Goal: Information Seeking & Learning: Find specific fact

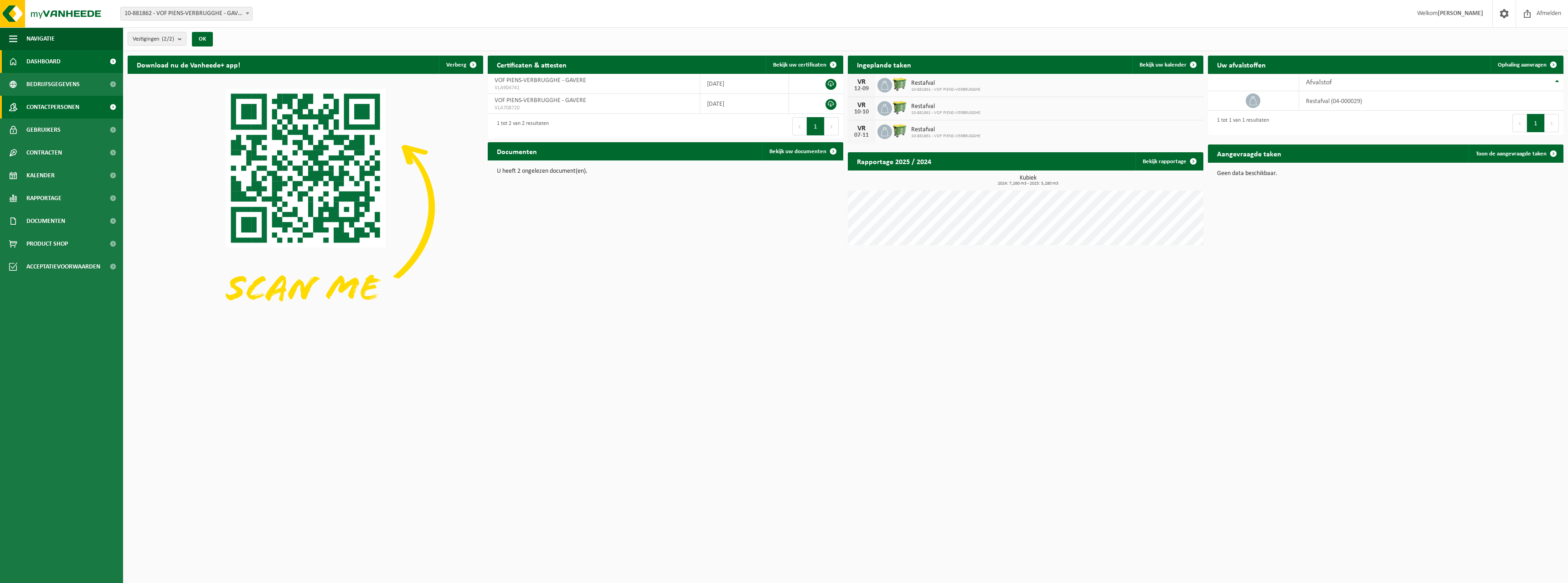
click at [42, 105] on span "Contactpersonen" at bounding box center [52, 107] width 52 height 22
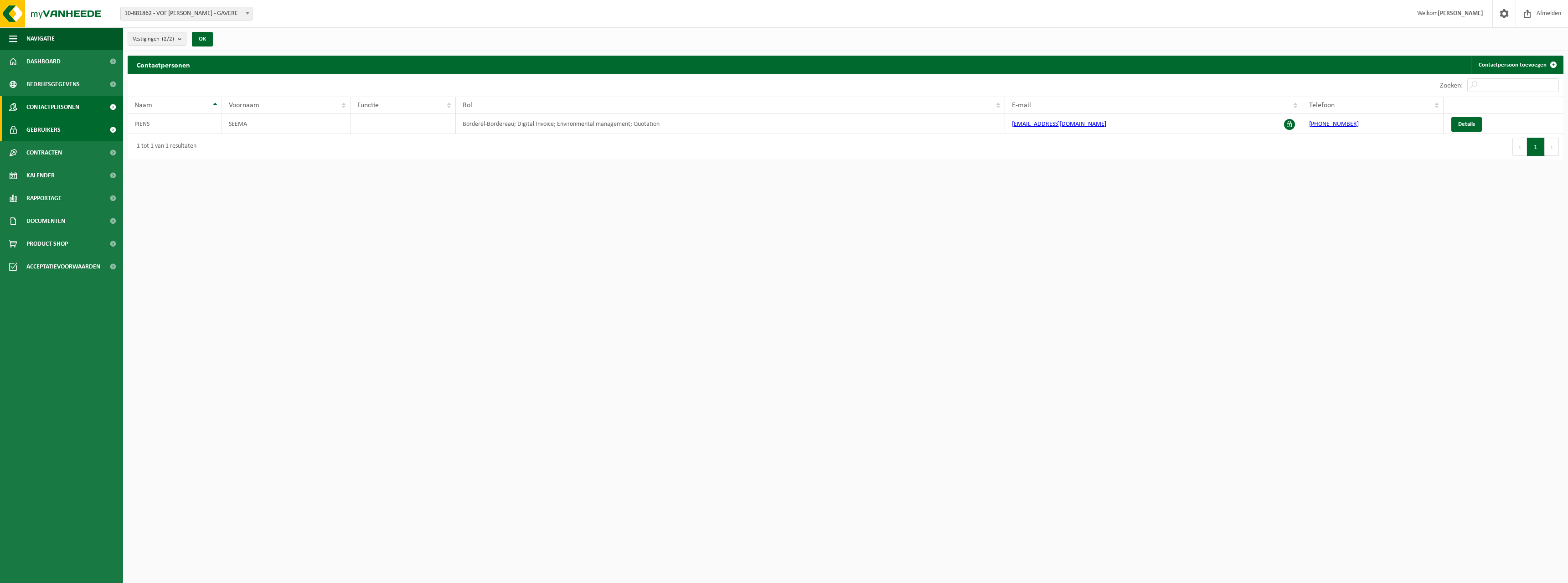
click at [54, 128] on span "Gebruikers" at bounding box center [43, 130] width 34 height 22
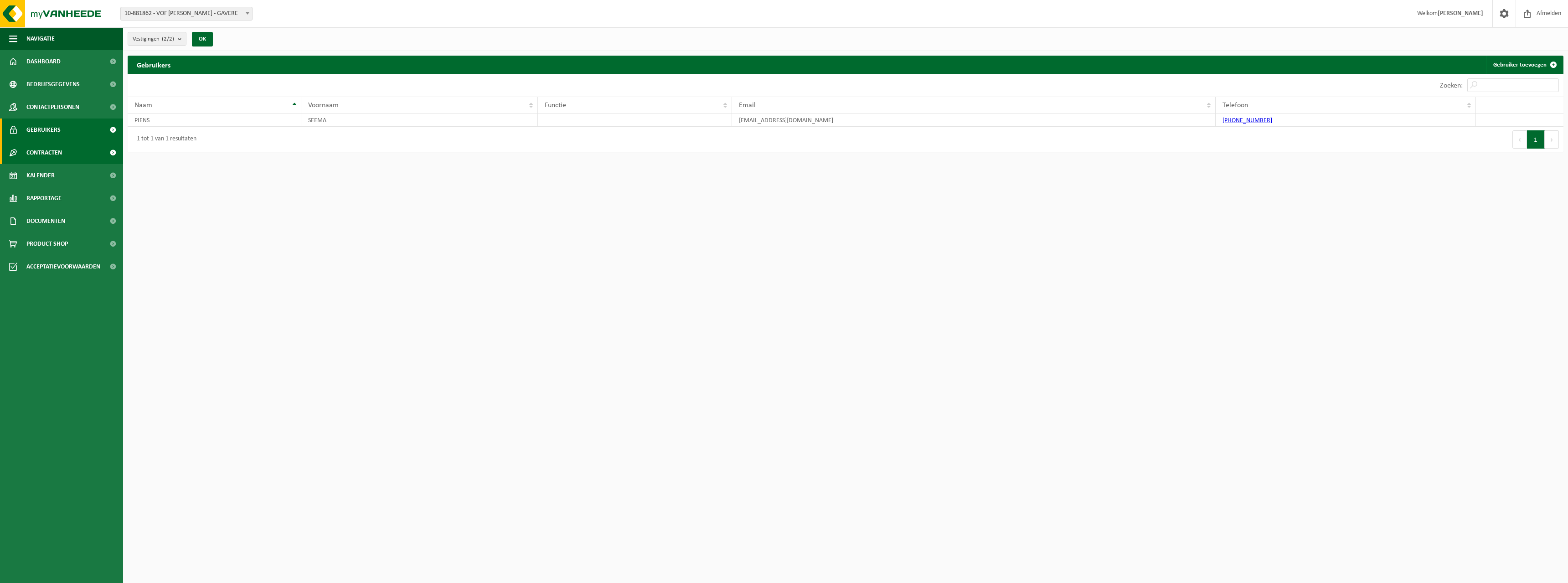
click at [49, 147] on span "Contracten" at bounding box center [44, 153] width 36 height 22
click at [53, 173] on span "Actieve contracten" at bounding box center [53, 175] width 51 height 17
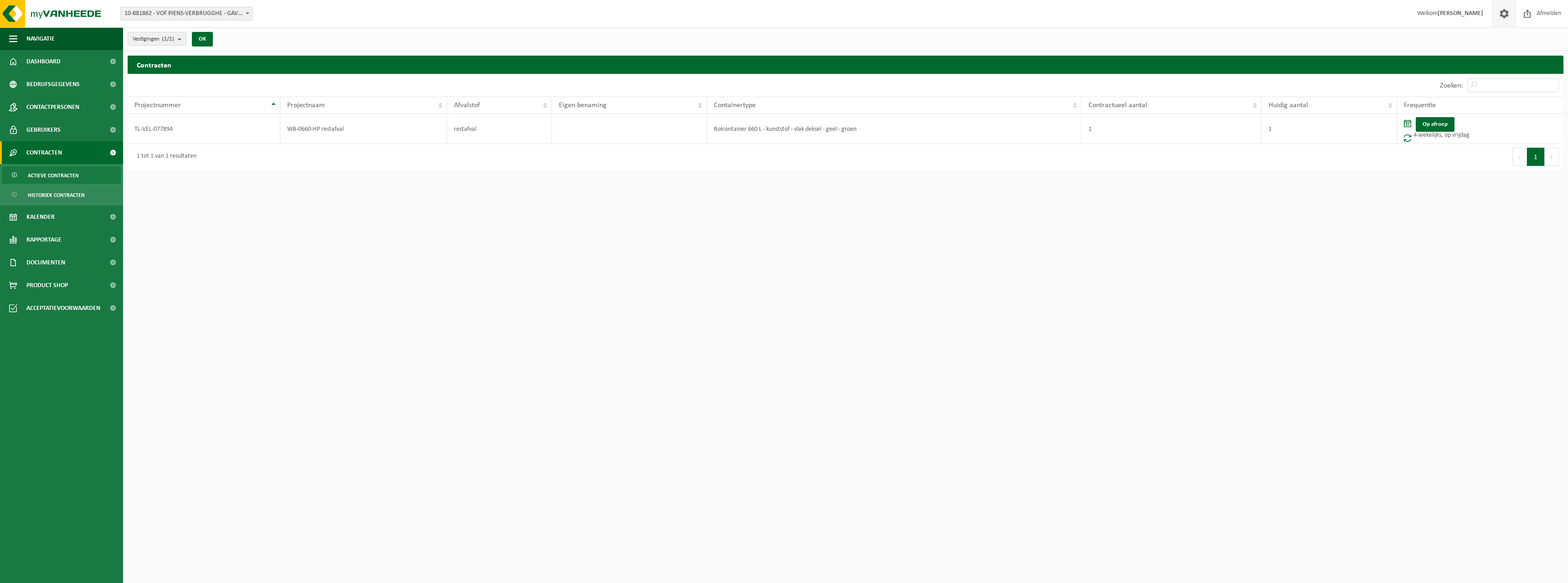
click at [1506, 20] on span at bounding box center [1503, 13] width 14 height 27
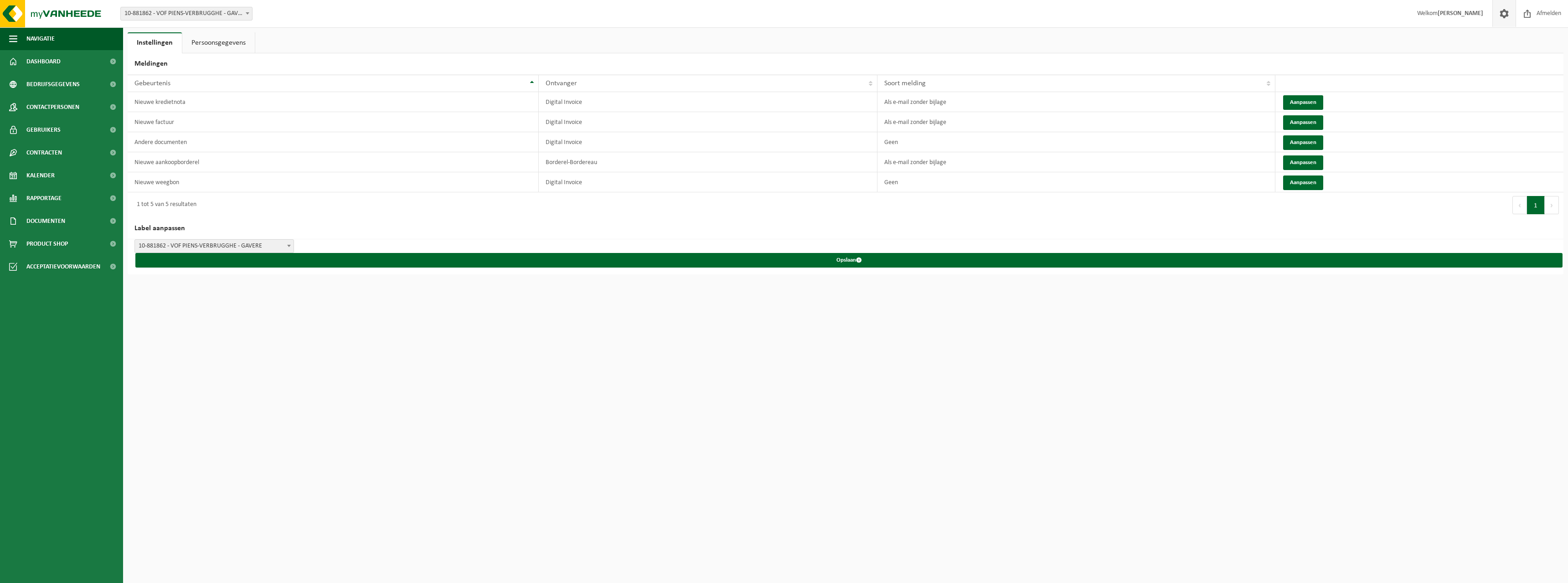
click at [212, 39] on link "Persoonsgegevens" at bounding box center [218, 43] width 72 height 21
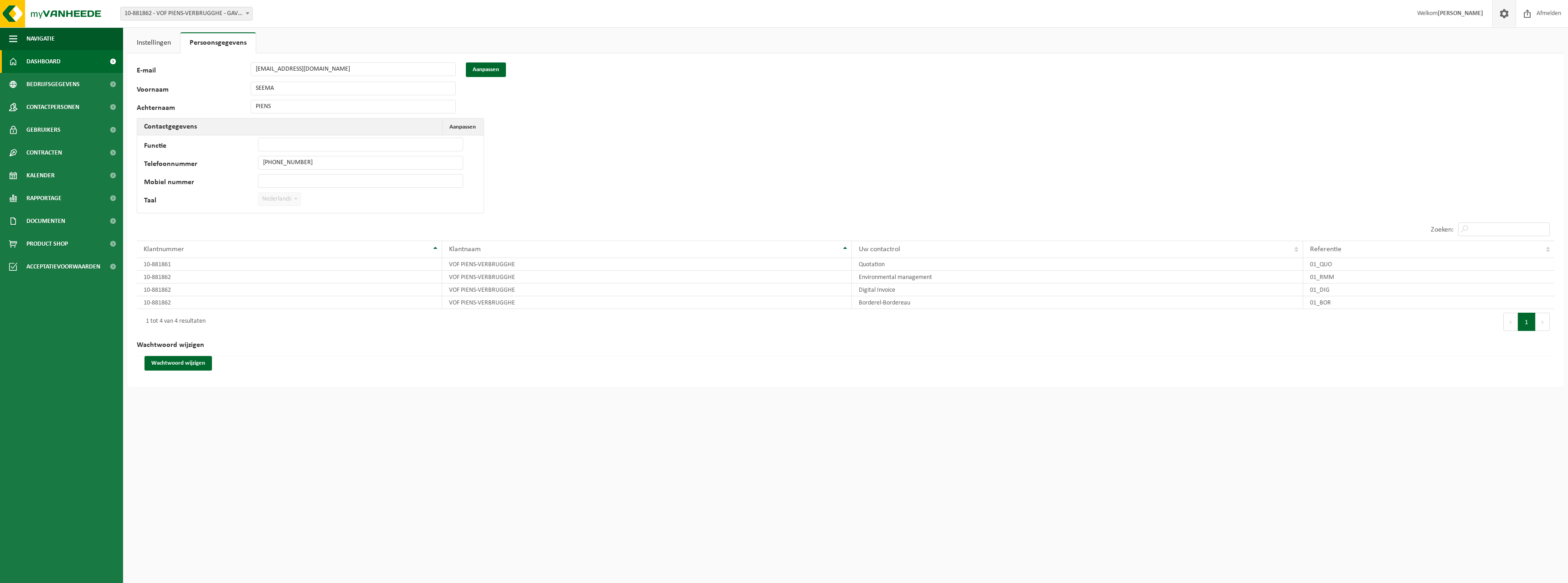
click at [52, 63] on span "Dashboard" at bounding box center [43, 62] width 34 height 22
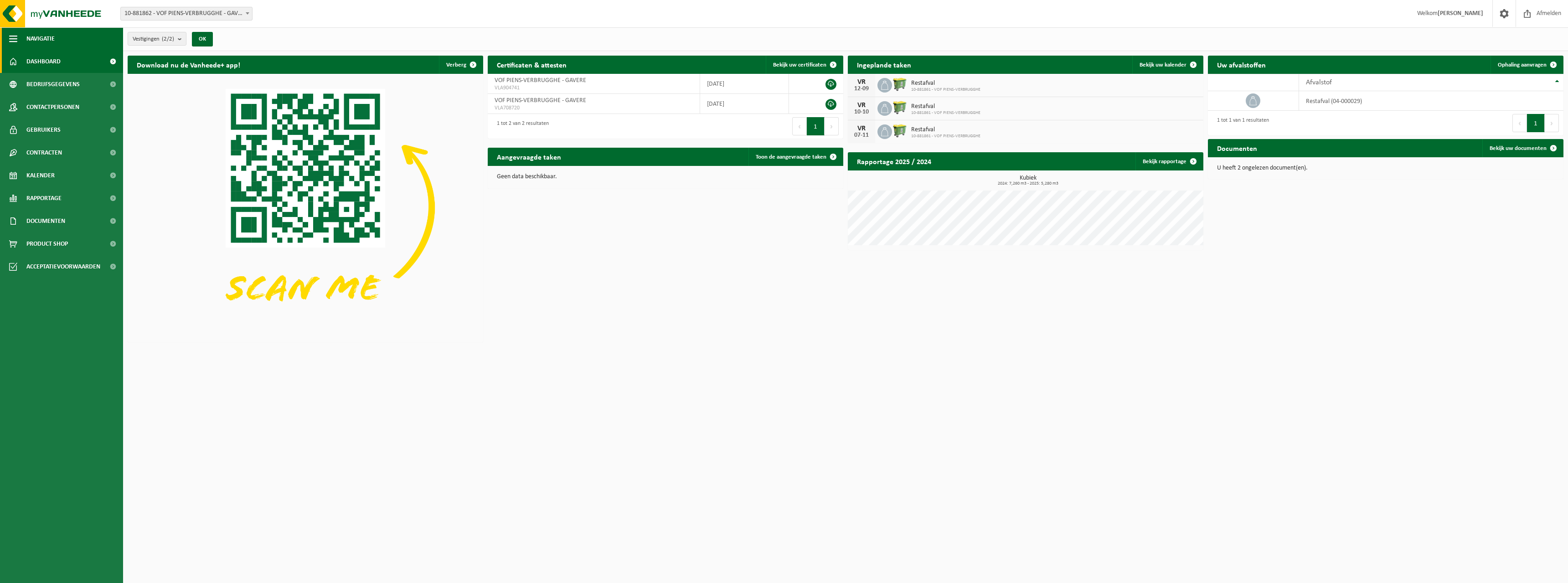
click at [11, 37] on span "button" at bounding box center [13, 38] width 8 height 22
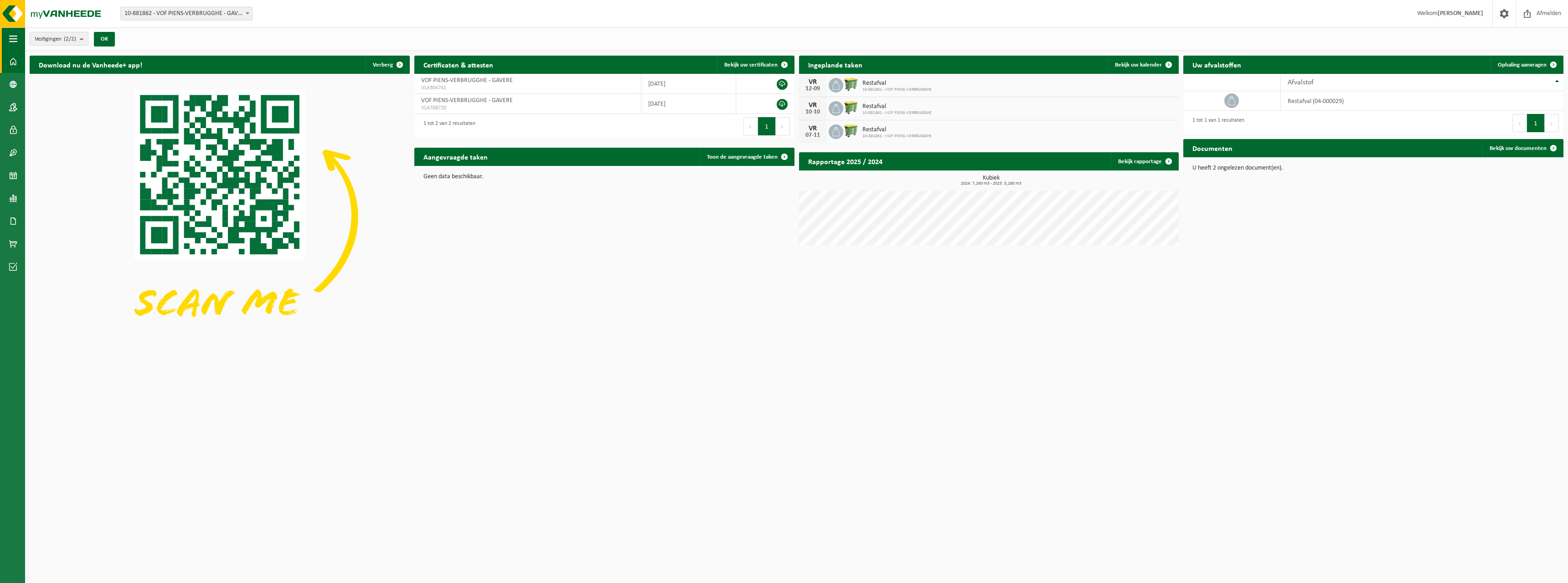
click at [11, 37] on span "button" at bounding box center [13, 38] width 8 height 22
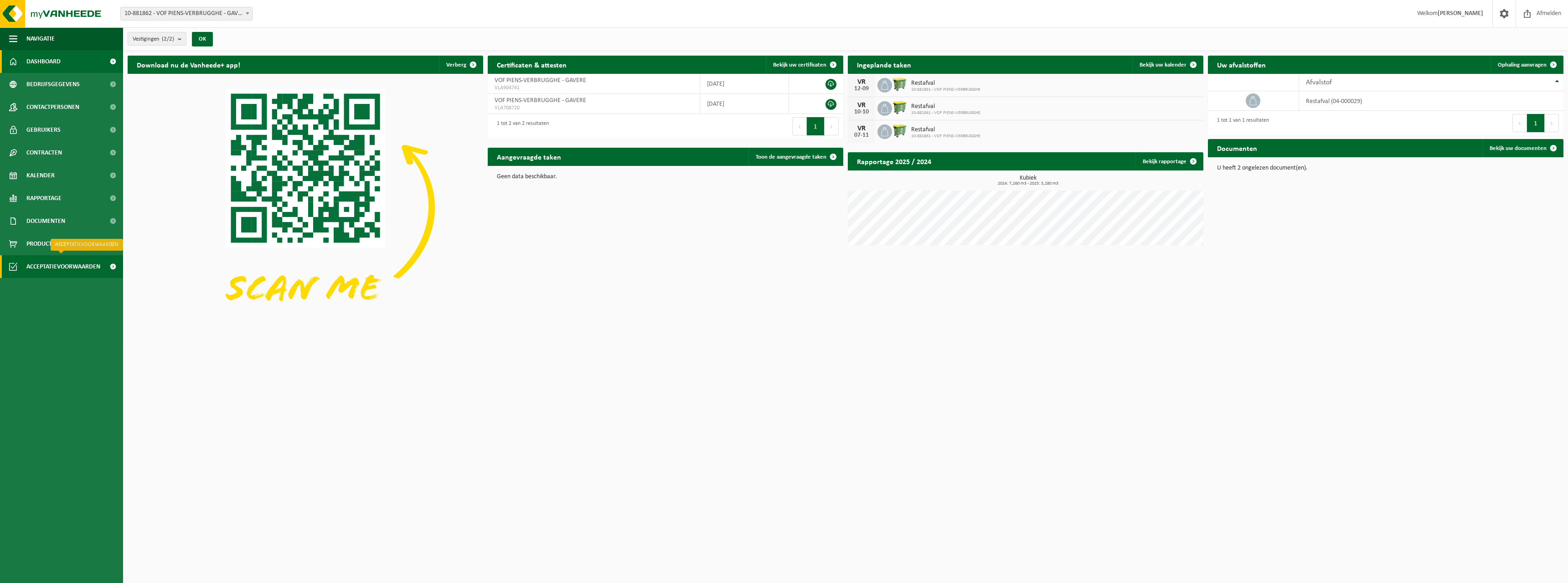
click at [68, 271] on span "Acceptatievoorwaarden" at bounding box center [63, 266] width 74 height 22
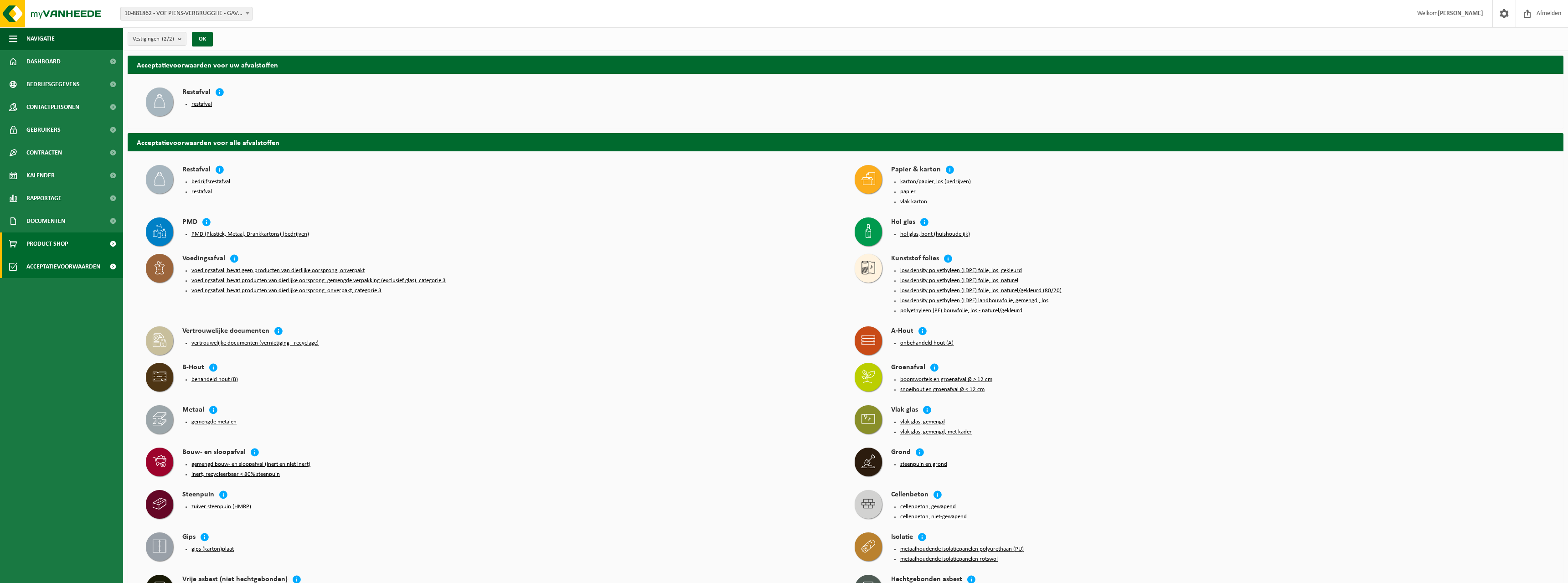
click at [61, 242] on span "Product Shop" at bounding box center [47, 244] width 41 height 22
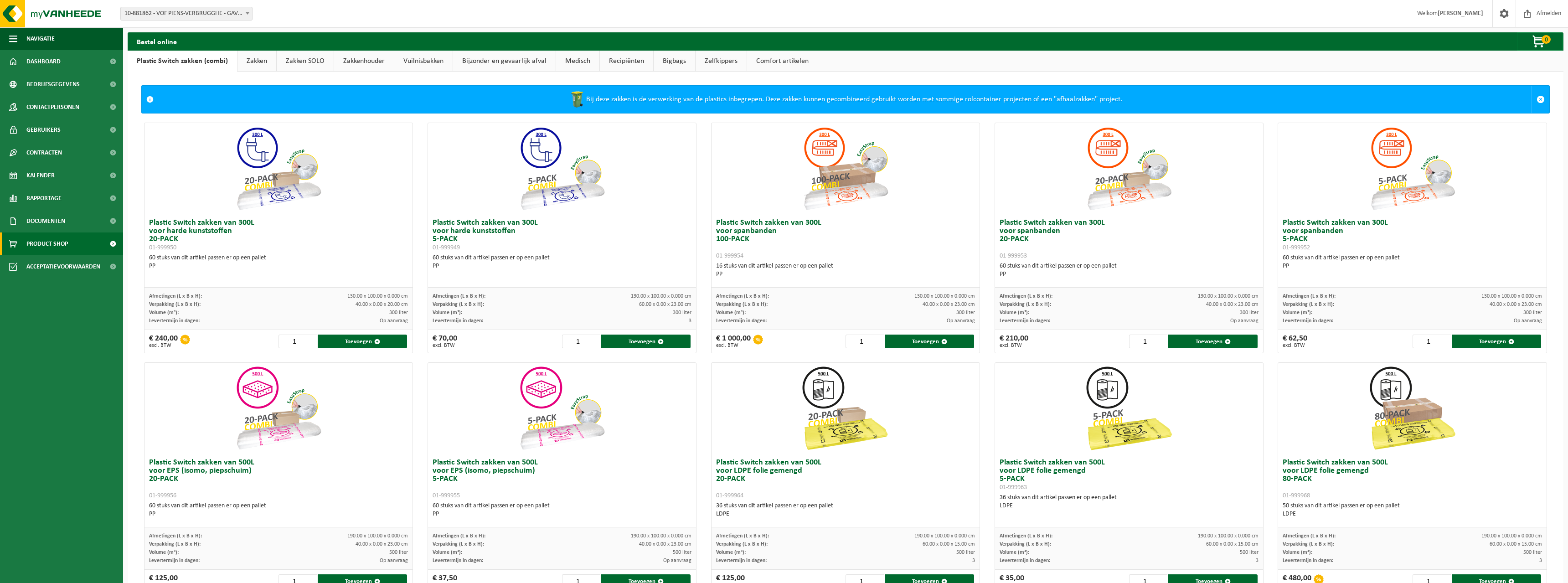
click at [42, 220] on span "Documenten" at bounding box center [45, 221] width 38 height 22
click at [49, 264] on span "Documenten" at bounding box center [45, 263] width 34 height 17
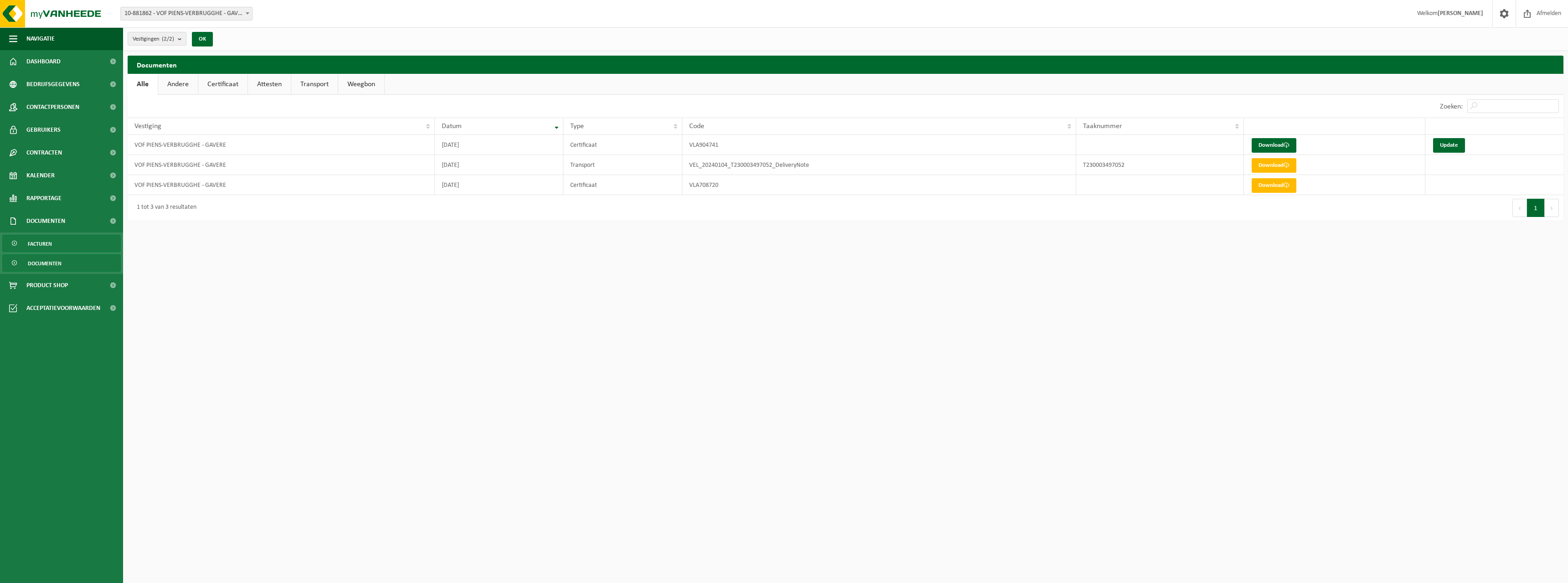
click at [47, 242] on span "Facturen" at bounding box center [40, 244] width 24 height 17
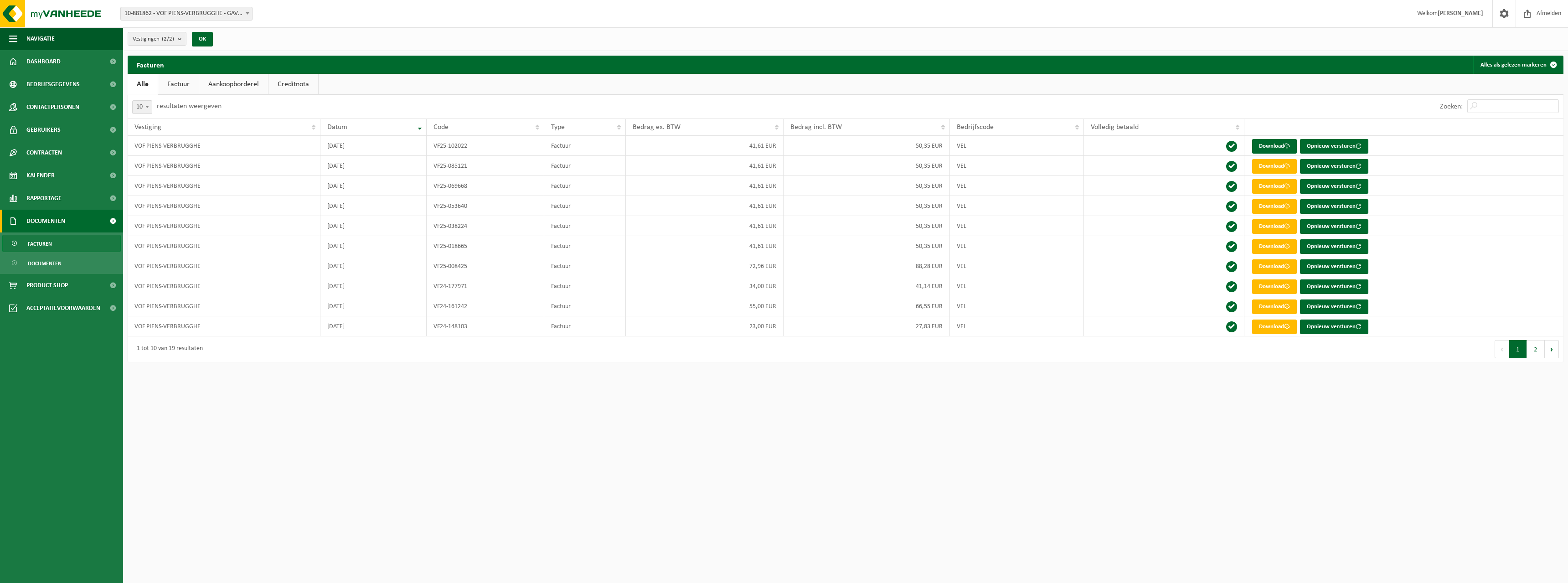
click at [44, 217] on span "Documenten" at bounding box center [45, 221] width 38 height 22
click at [47, 198] on span "Rapportage" at bounding box center [43, 199] width 35 height 22
click at [37, 178] on span "Kalender" at bounding box center [40, 175] width 28 height 22
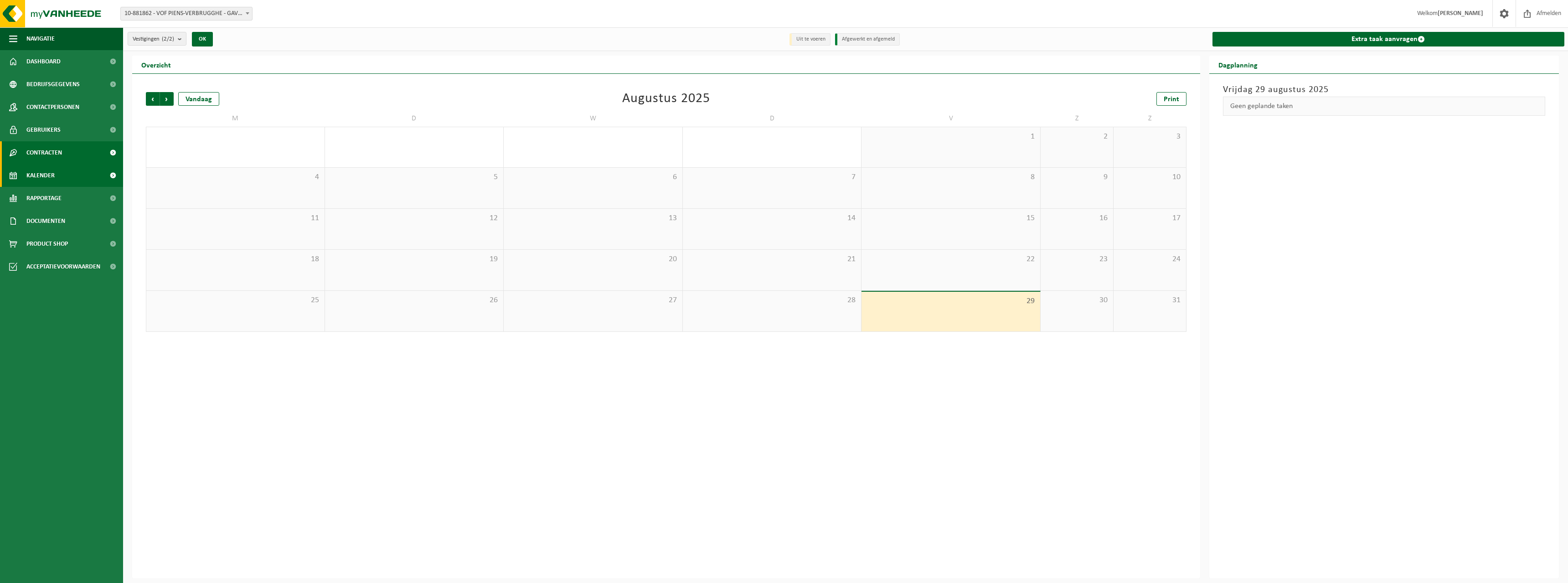
click at [44, 154] on span "Contracten" at bounding box center [44, 153] width 36 height 22
click at [49, 173] on span "Actieve contracten" at bounding box center [53, 175] width 51 height 17
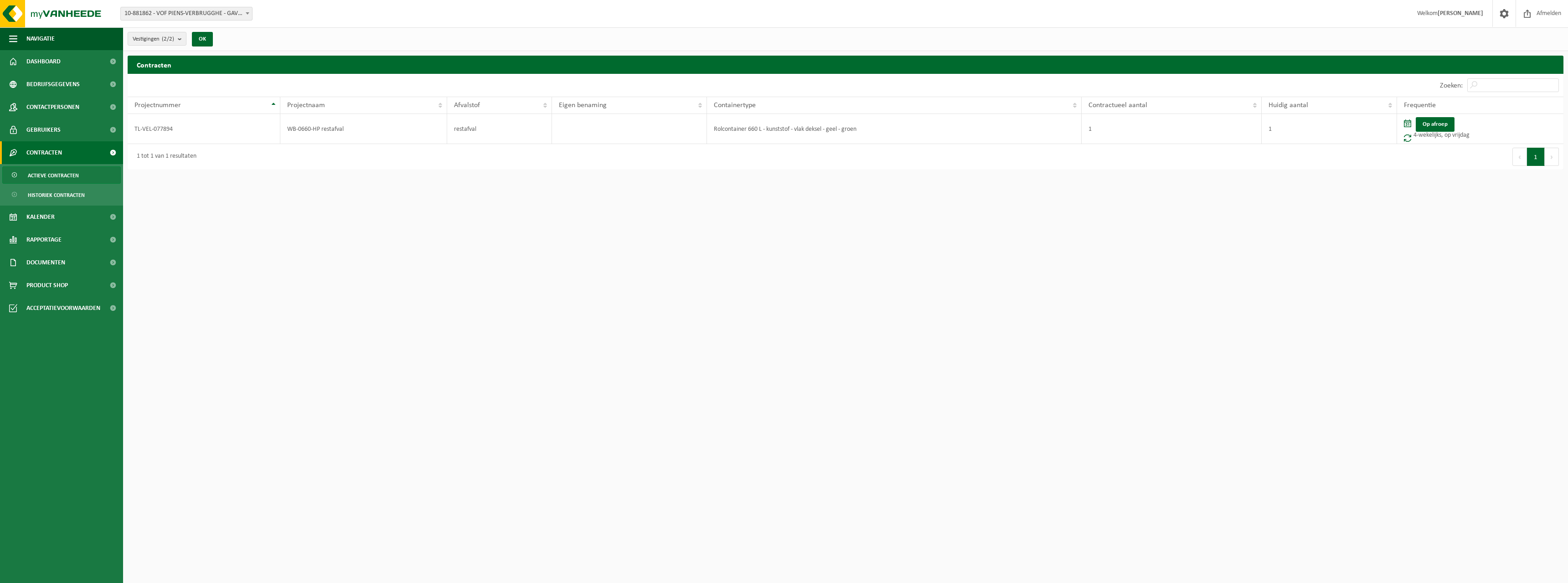
click at [51, 194] on span "Historiek contracten" at bounding box center [56, 195] width 57 height 17
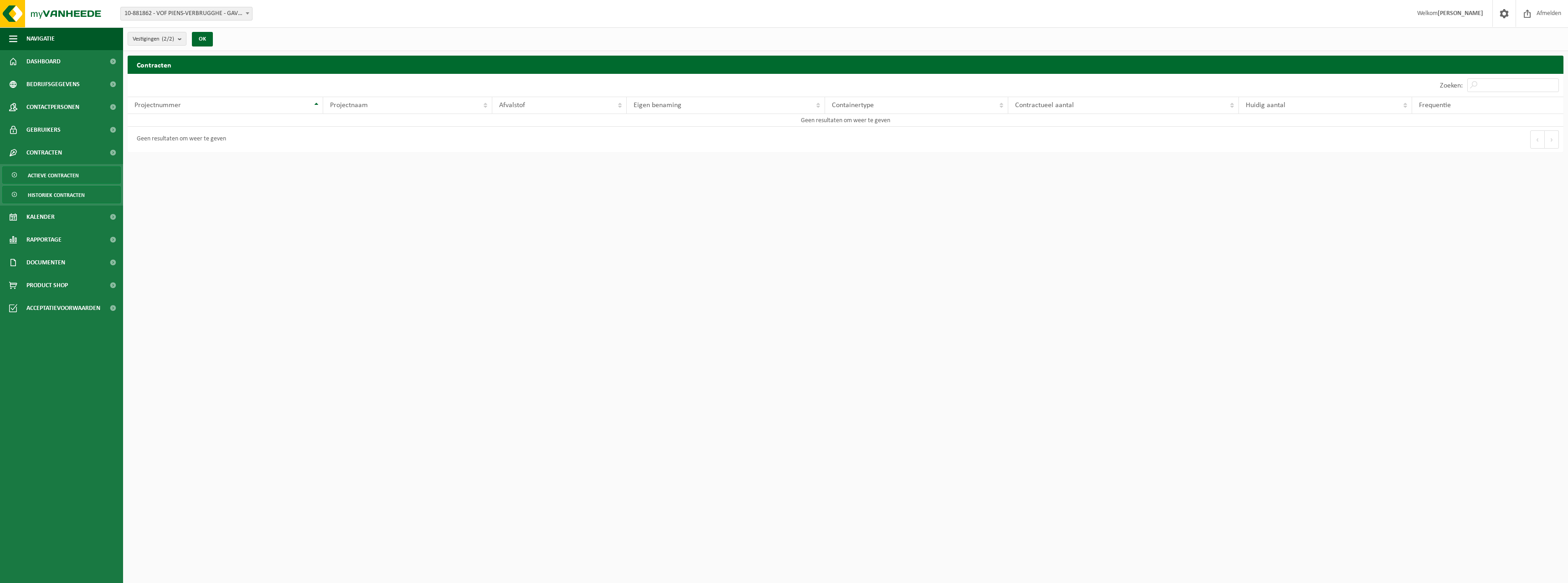
click at [48, 173] on span "Actieve contracten" at bounding box center [53, 175] width 51 height 17
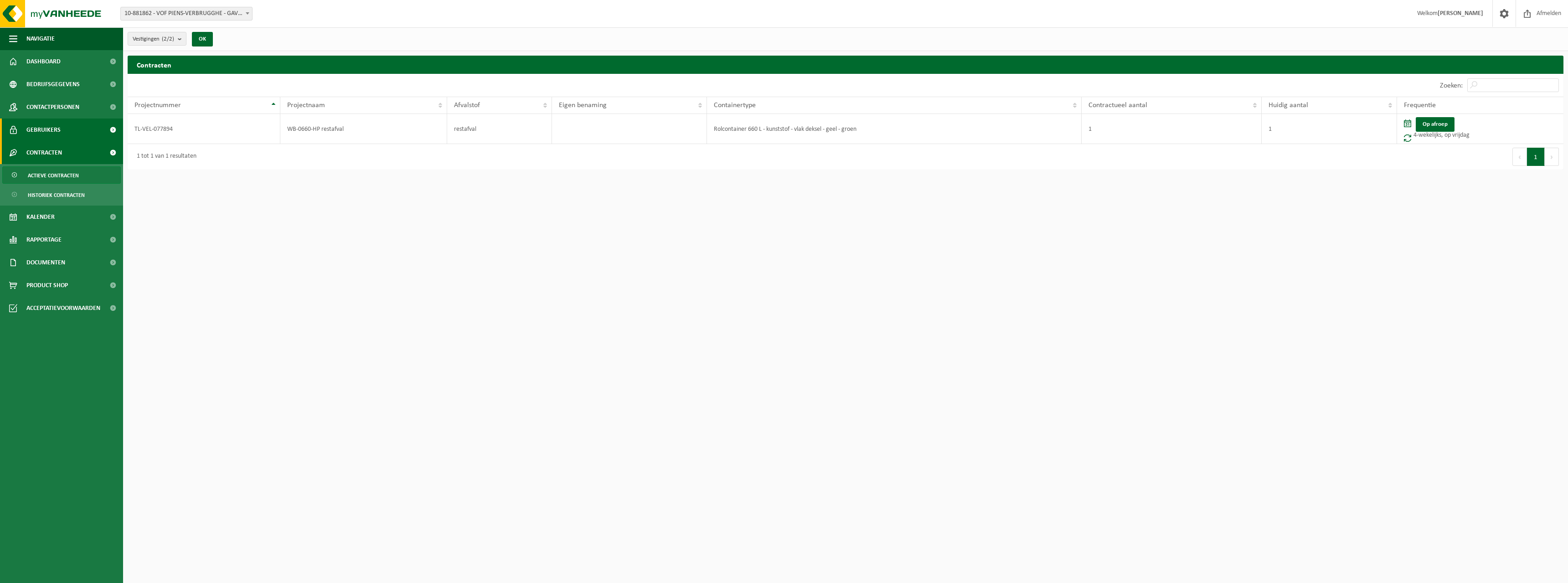
click at [46, 132] on span "Gebruikers" at bounding box center [43, 130] width 34 height 22
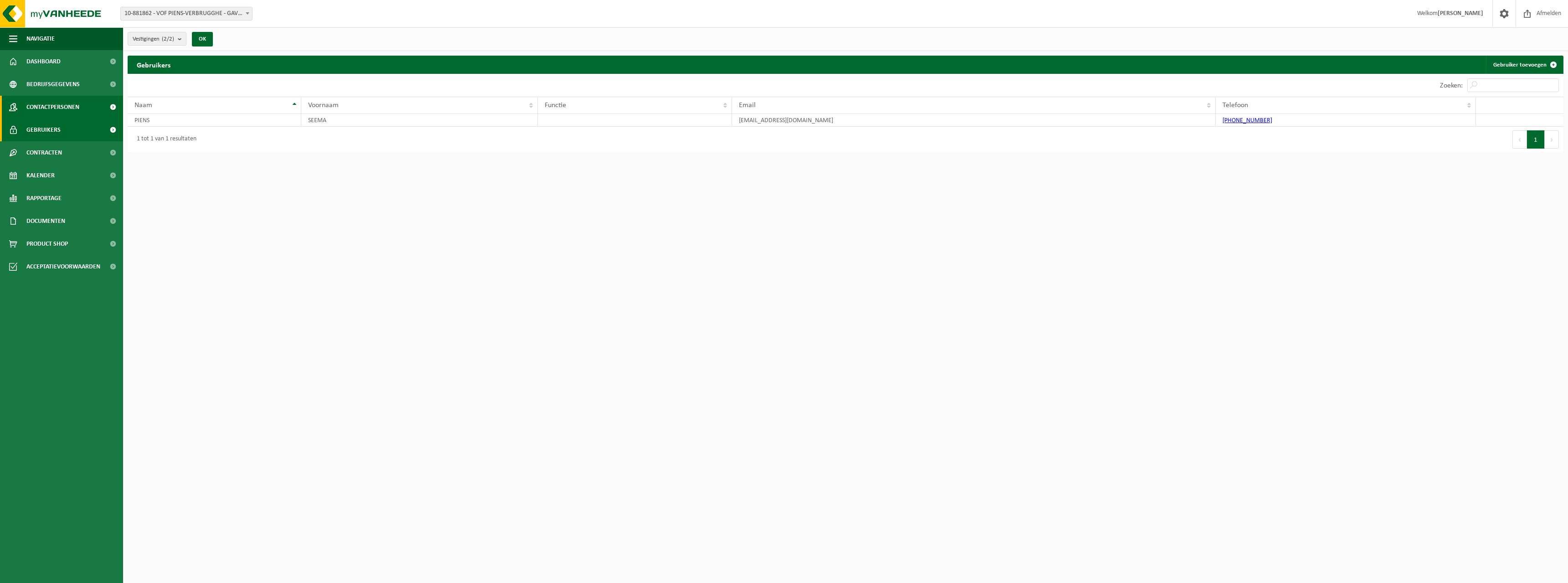
click at [62, 108] on span "Contactpersonen" at bounding box center [52, 107] width 52 height 22
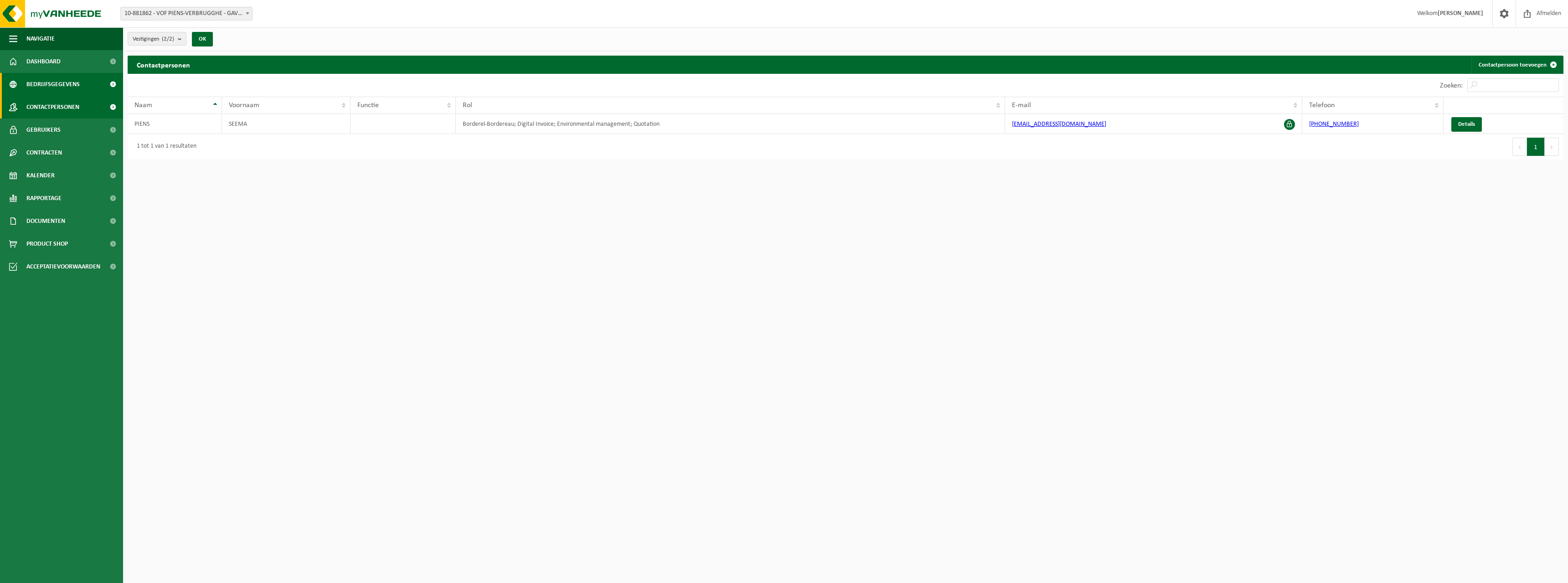
click at [52, 85] on span "Bedrijfsgegevens" at bounding box center [52, 84] width 53 height 22
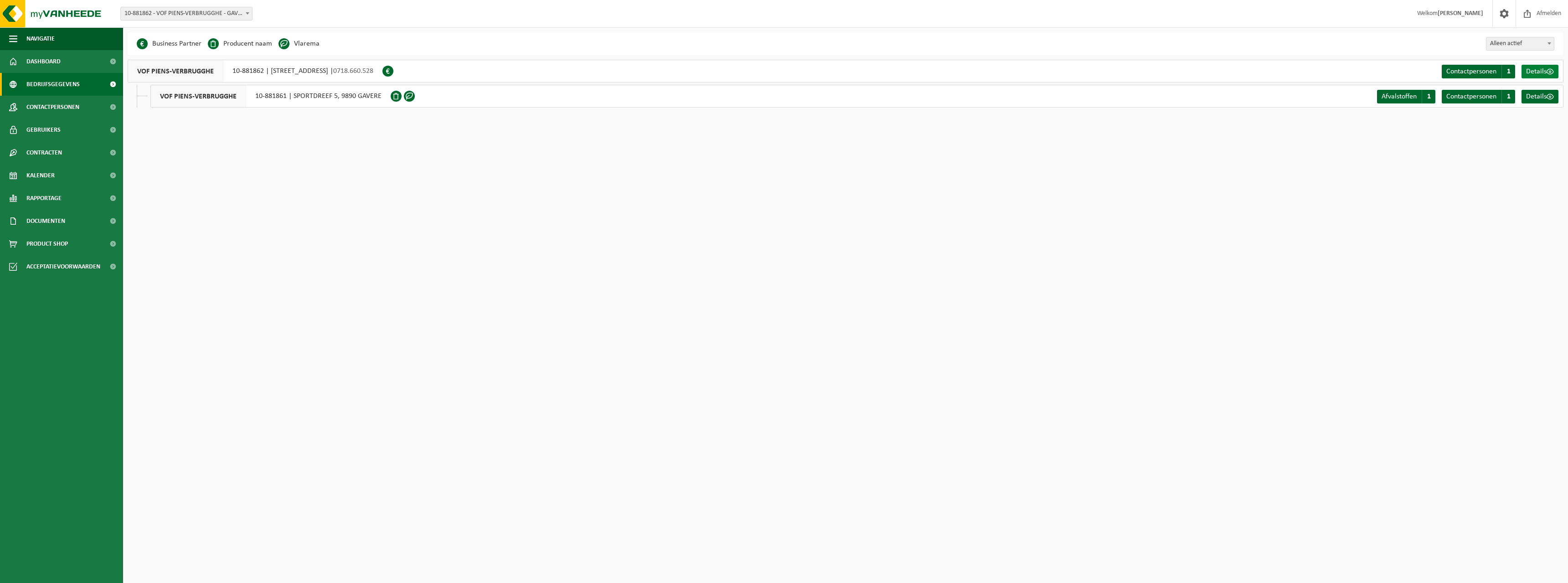
click at [1546, 70] on span "Details" at bounding box center [1536, 72] width 21 height 7
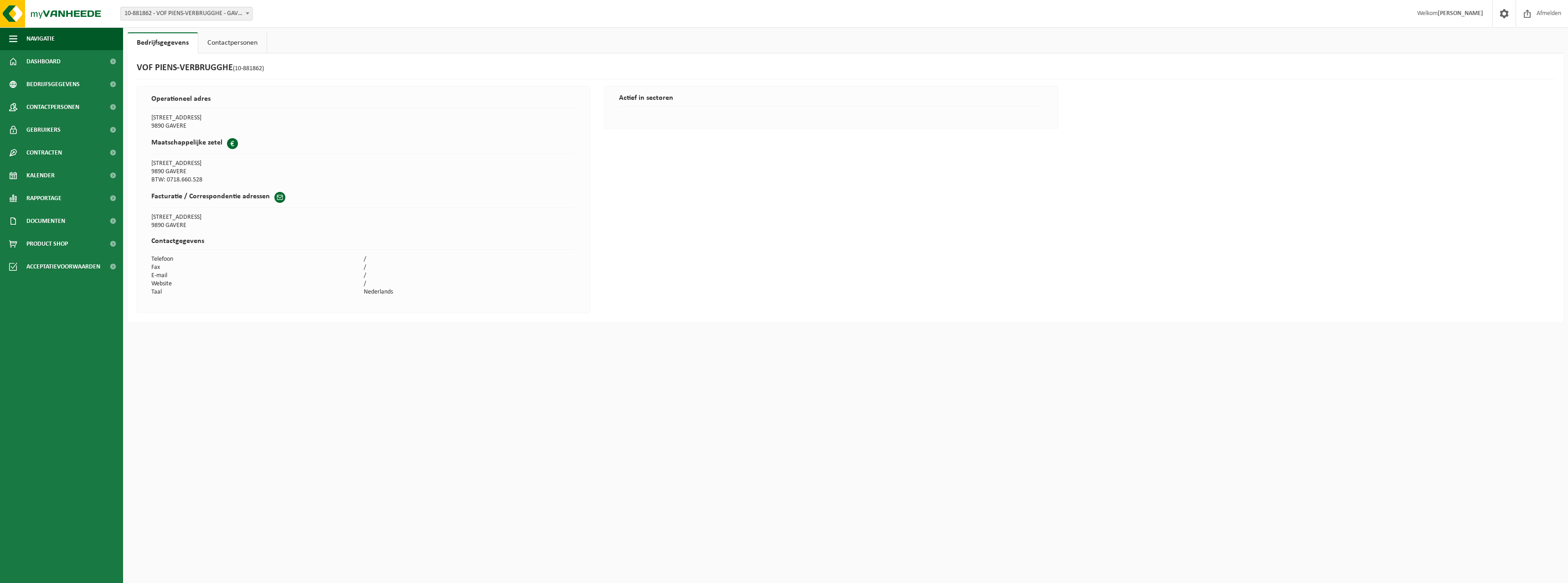
click at [241, 41] on link "Contactpersonen" at bounding box center [232, 43] width 68 height 21
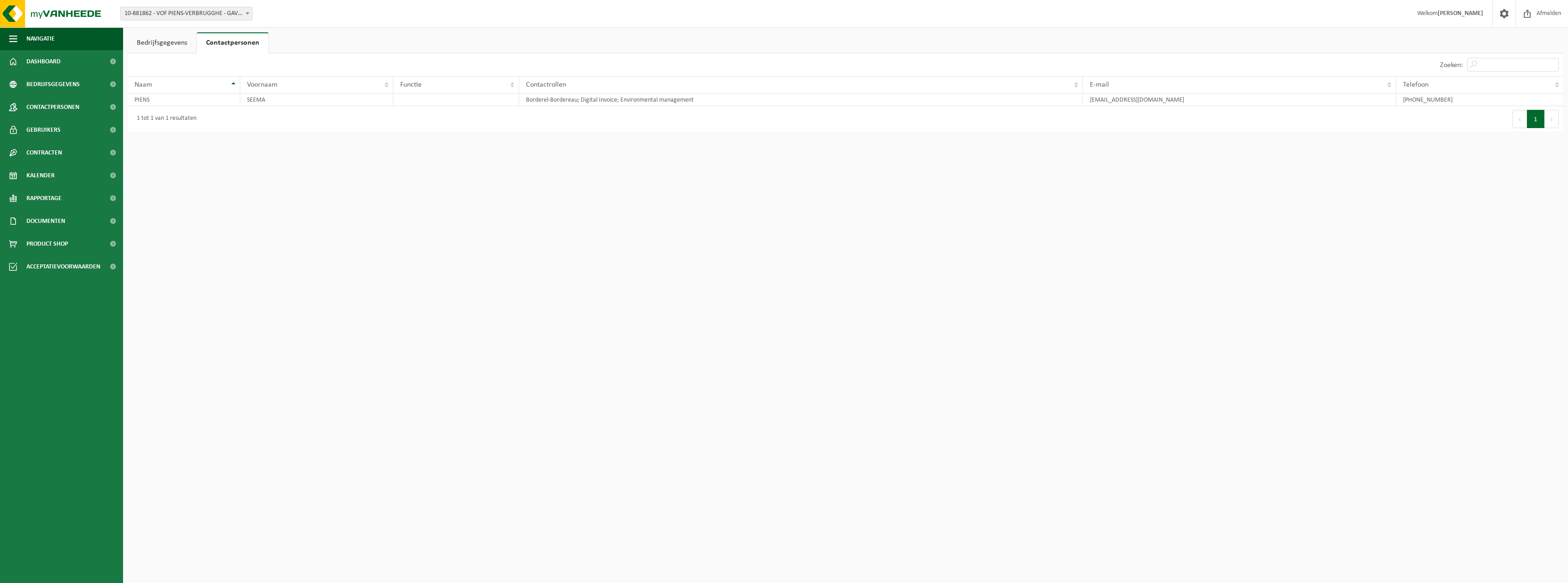
click at [162, 40] on link "Bedrijfsgegevens" at bounding box center [161, 43] width 68 height 21
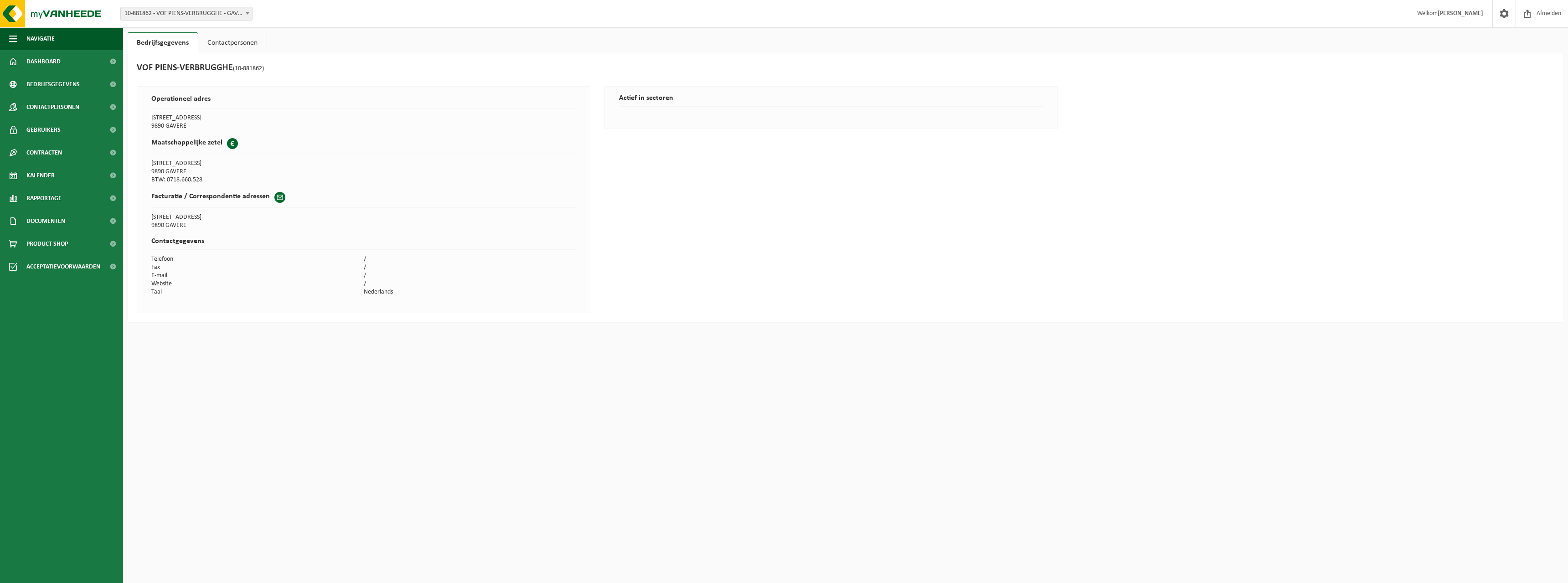
click at [386, 89] on div "Operationeel adres [STREET_ADDRESS] Maatschappelijke zetel [GEOGRAPHIC_DATA][ST…" at bounding box center [363, 200] width 453 height 227
click at [366, 84] on div "VOF PIENS-VERBRUGGHE (10-881862) Operationeel adres [STREET_ADDRESS] Maatschapp…" at bounding box center [845, 187] width 1436 height 269
click at [747, 353] on html "Vestiging: 10-881862 - VOF PIENS-VERBRUGGHE - GAVERE 10-881861 - VOF PIENS-VERB…" at bounding box center [784, 292] width 1568 height 583
click at [755, 366] on html "Vestiging: 10-881862 - VOF PIENS-VERBRUGGHE - GAVERE 10-881861 - VOF PIENS-VERB…" at bounding box center [784, 292] width 1568 height 583
